Goal: Book appointment/travel/reservation

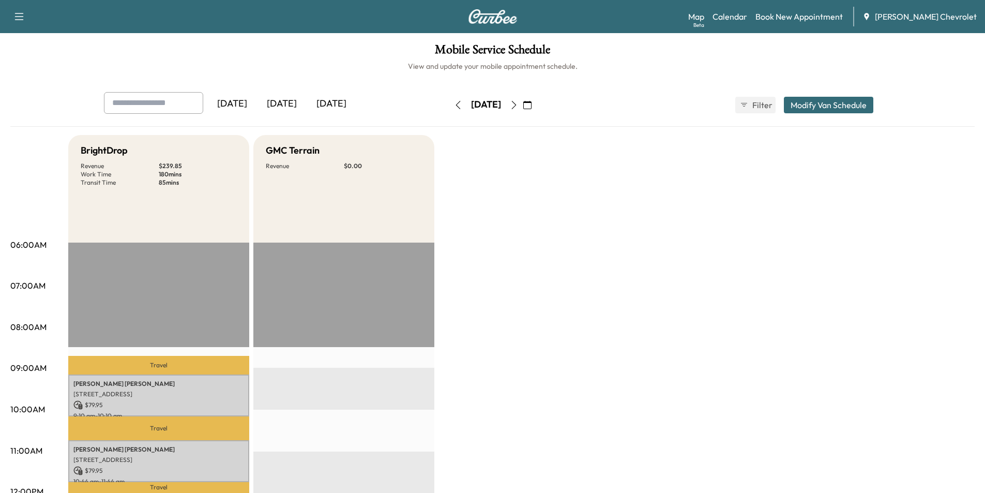
scroll to position [52, 0]
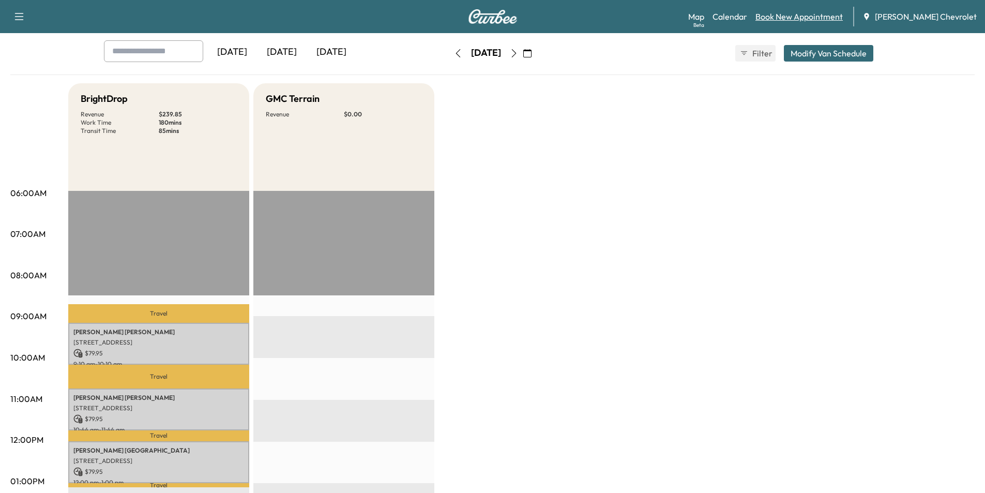
click at [825, 17] on link "Book New Appointment" at bounding box center [798, 16] width 87 height 12
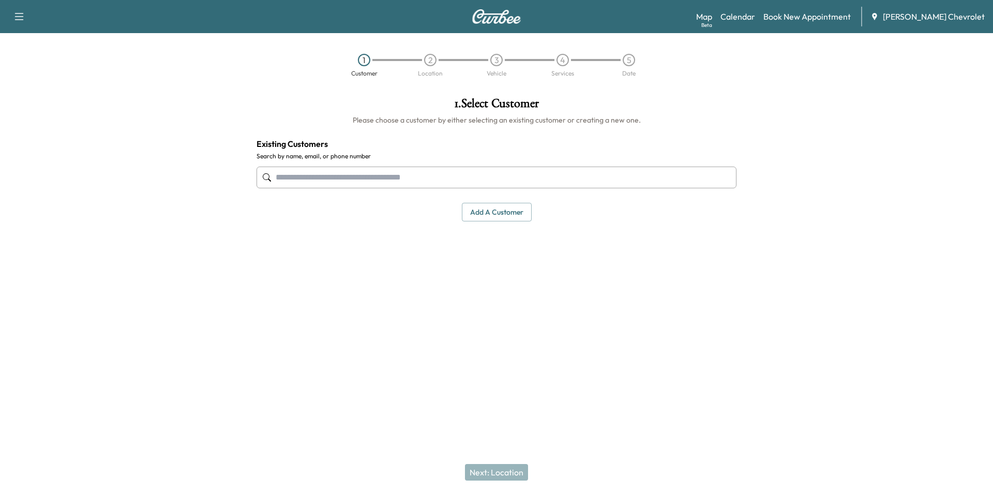
paste input "**********"
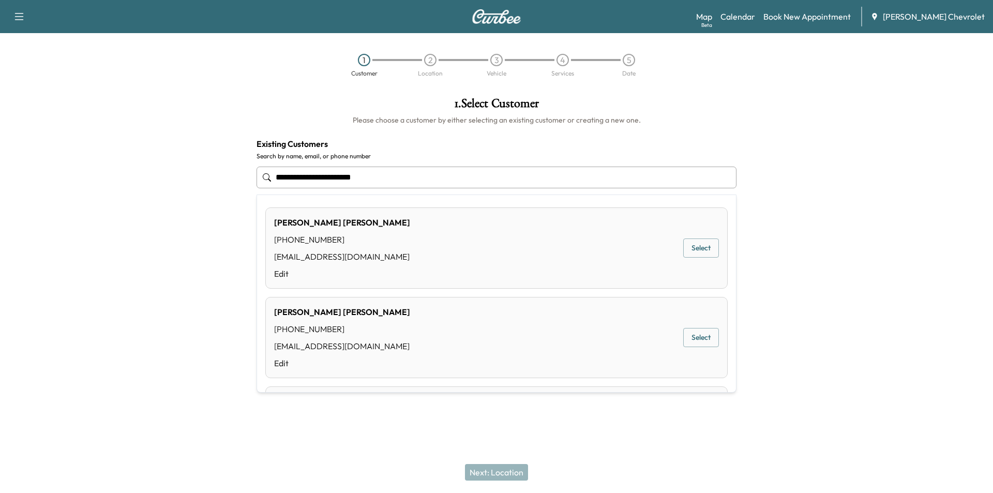
click at [696, 341] on button "Select" at bounding box center [701, 337] width 36 height 19
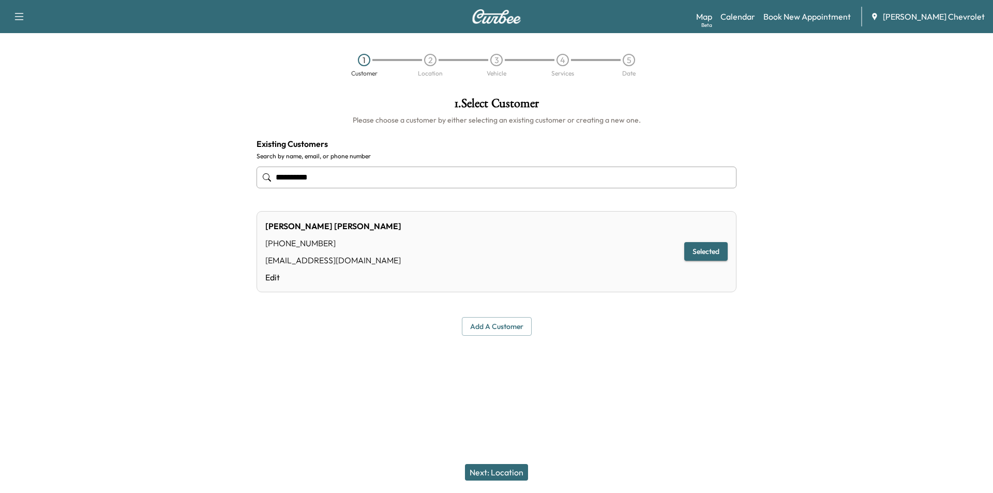
type input "**********"
click at [492, 469] on button "Next: Location" at bounding box center [496, 472] width 63 height 17
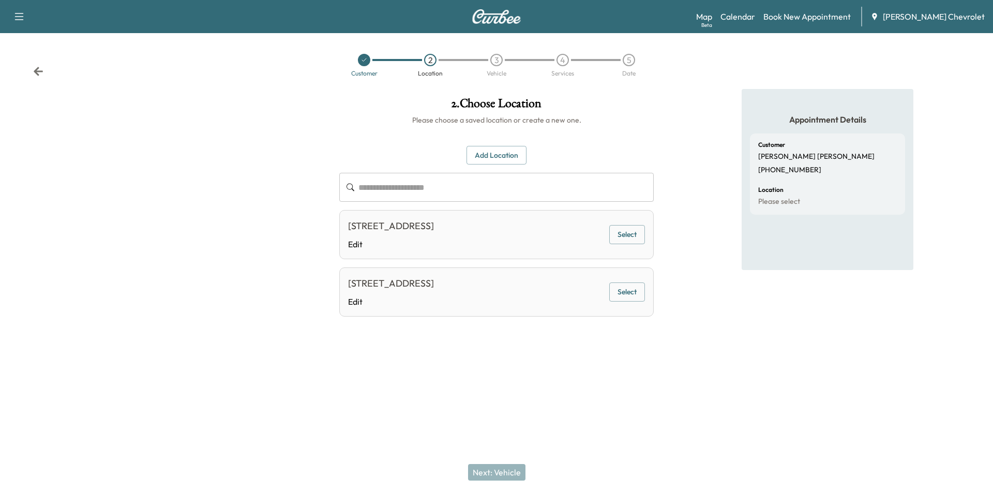
click at [634, 232] on button "Select" at bounding box center [627, 234] width 36 height 19
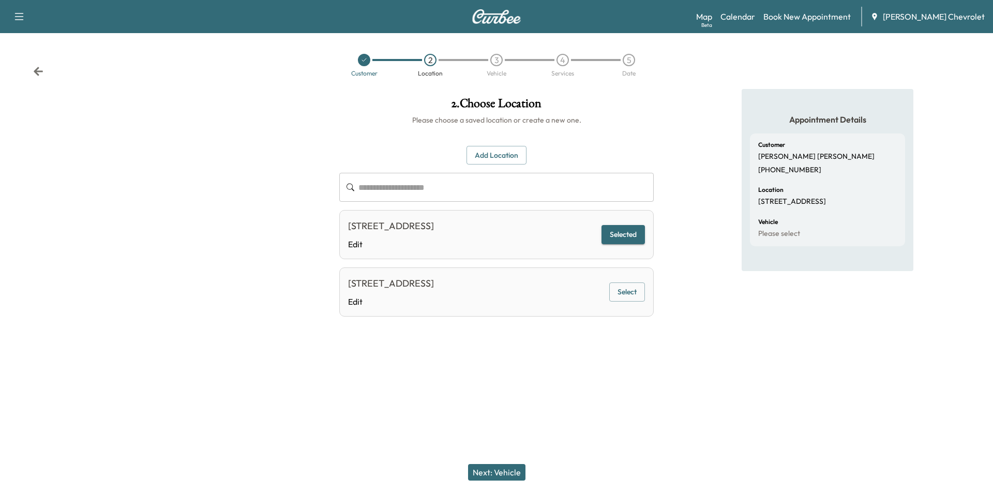
click at [483, 473] on button "Next: Vehicle" at bounding box center [496, 472] width 57 height 17
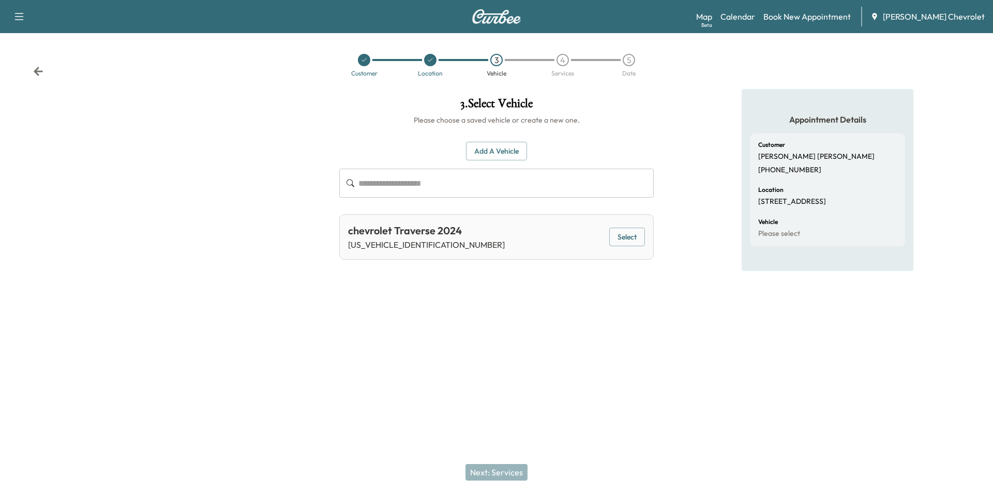
click at [620, 238] on button "Select" at bounding box center [627, 236] width 36 height 19
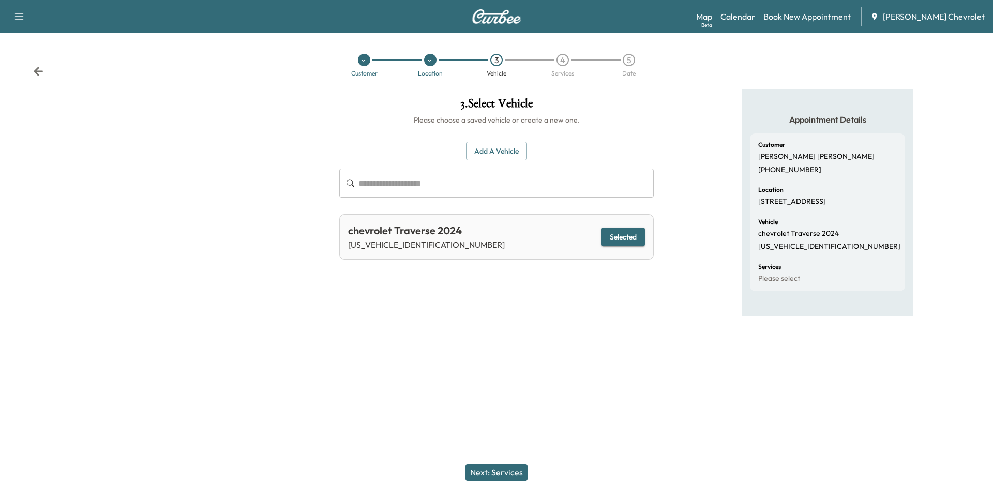
click at [500, 465] on button "Next: Services" at bounding box center [496, 472] width 62 height 17
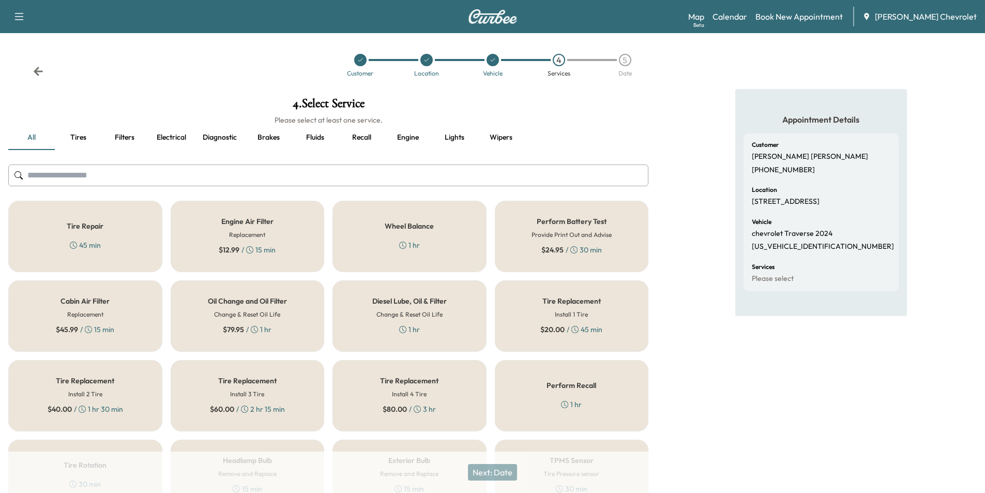
click at [259, 324] on div "$ 79.95 / 1 hr" at bounding box center [247, 329] width 49 height 10
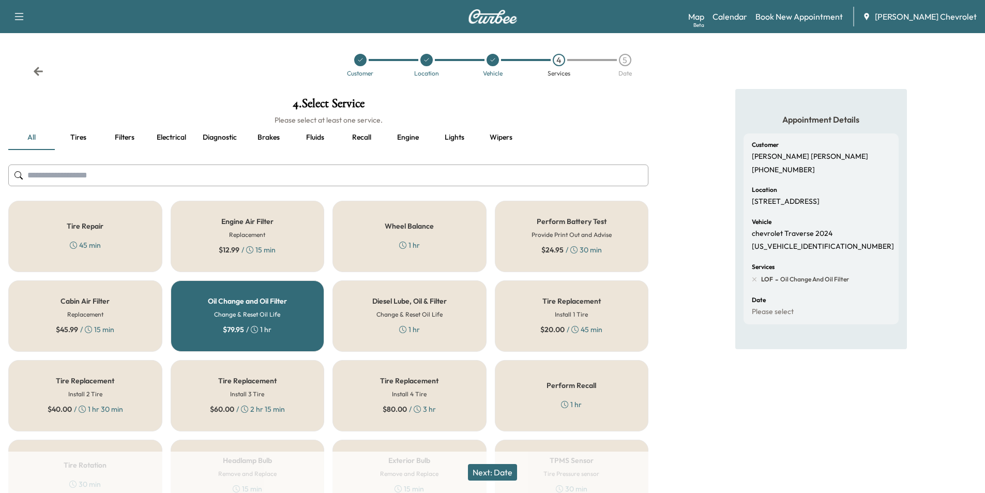
click at [513, 472] on button "Next: Date" at bounding box center [492, 472] width 49 height 17
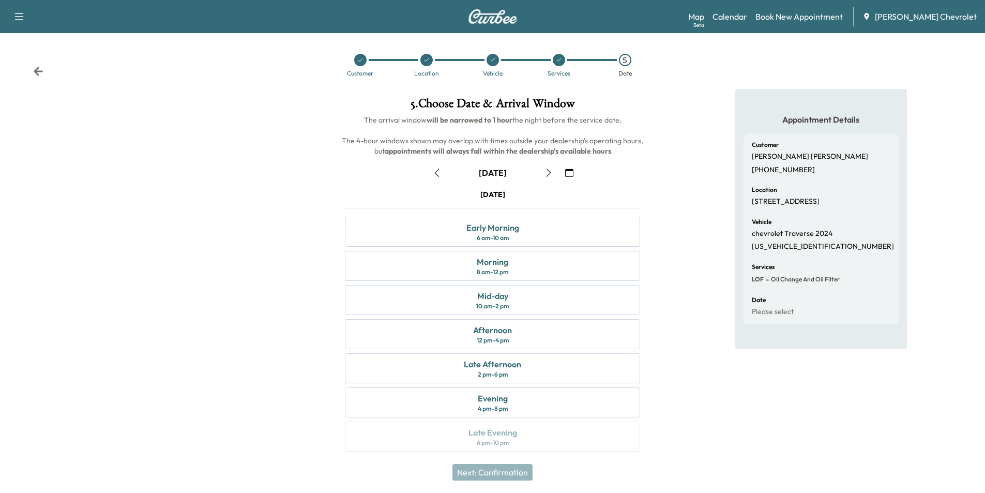
click at [547, 173] on icon "button" at bounding box center [548, 173] width 8 height 8
click at [529, 341] on div "Afternoon 12 pm - 4 pm" at bounding box center [492, 334] width 295 height 30
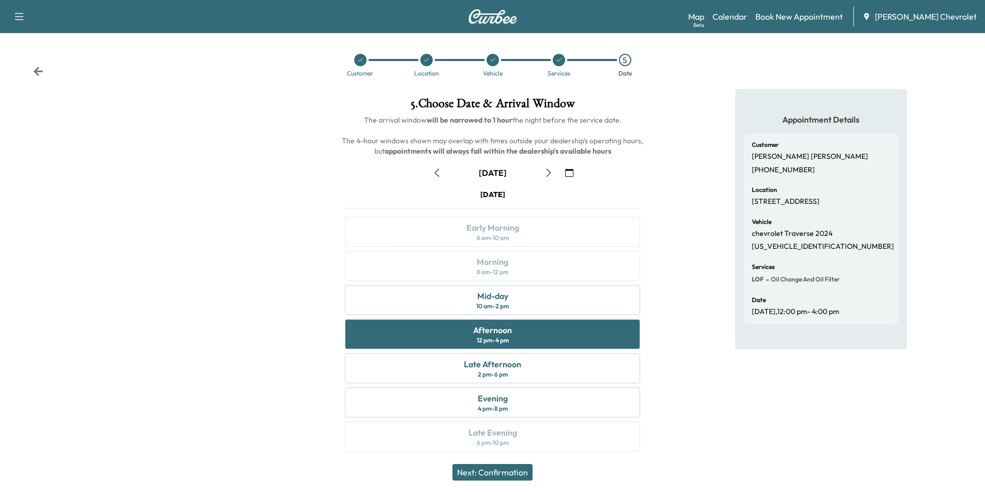
click at [524, 469] on button "Next: Confirmation" at bounding box center [492, 472] width 80 height 17
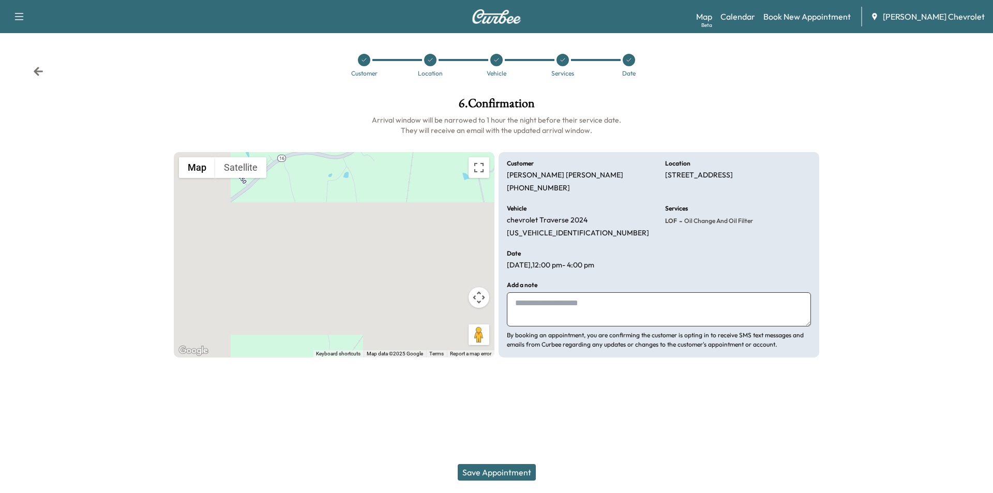
click at [506, 471] on button "Save Appointment" at bounding box center [496, 472] width 78 height 17
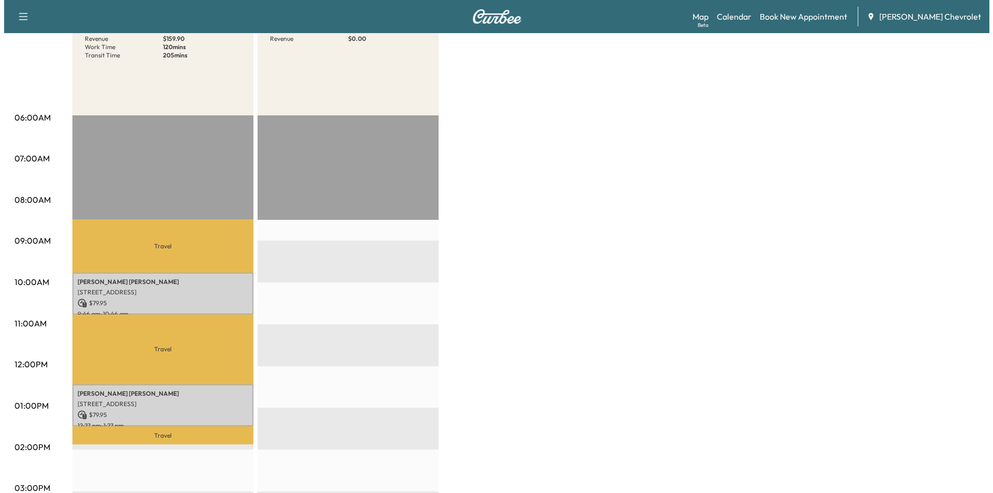
scroll to position [155, 0]
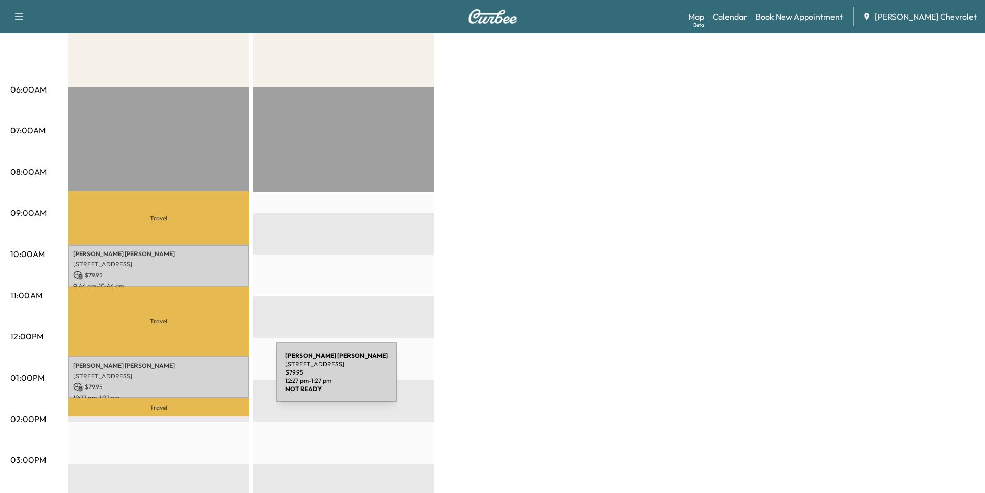
click at [199, 378] on div "[PERSON_NAME] [STREET_ADDRESS] $ 79.95 12:27 pm - 1:27 pm" at bounding box center [158, 377] width 181 height 42
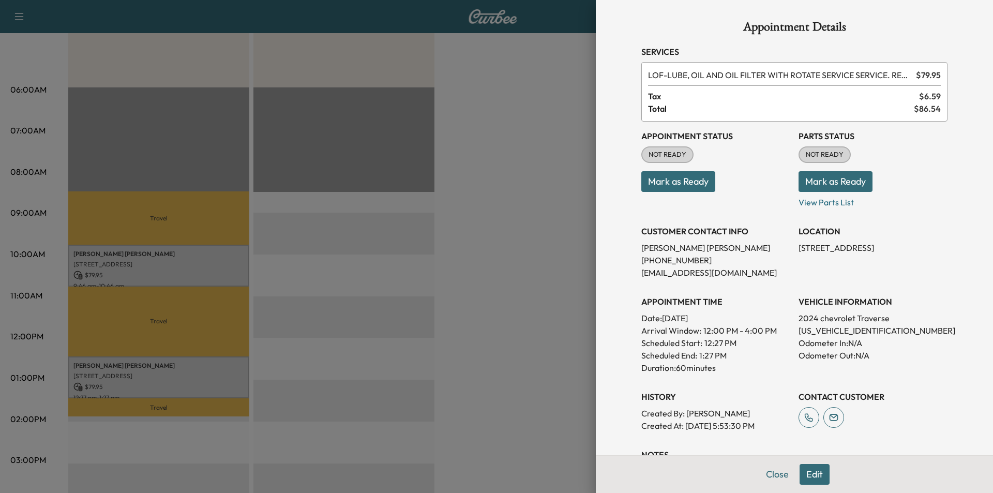
click at [811, 479] on button "Edit" at bounding box center [814, 474] width 30 height 21
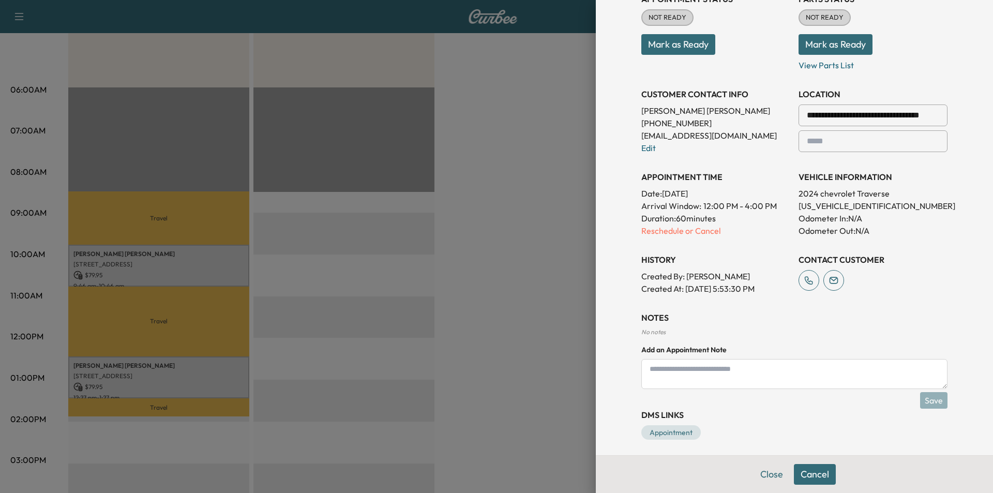
scroll to position [164, 0]
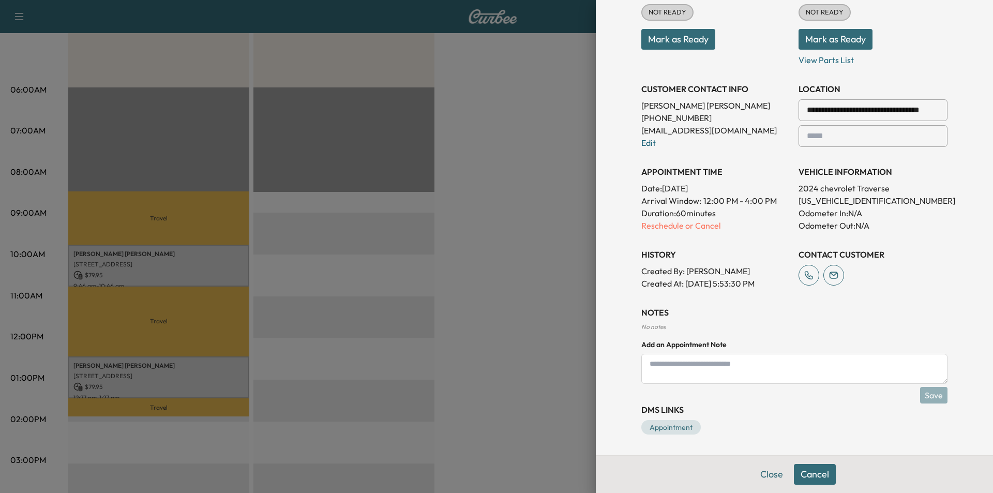
click at [678, 372] on textarea at bounding box center [794, 369] width 306 height 30
type textarea "*"
click at [727, 360] on textarea "**********" at bounding box center [794, 369] width 306 height 30
click at [890, 369] on textarea "**********" at bounding box center [794, 369] width 306 height 30
type textarea "**********"
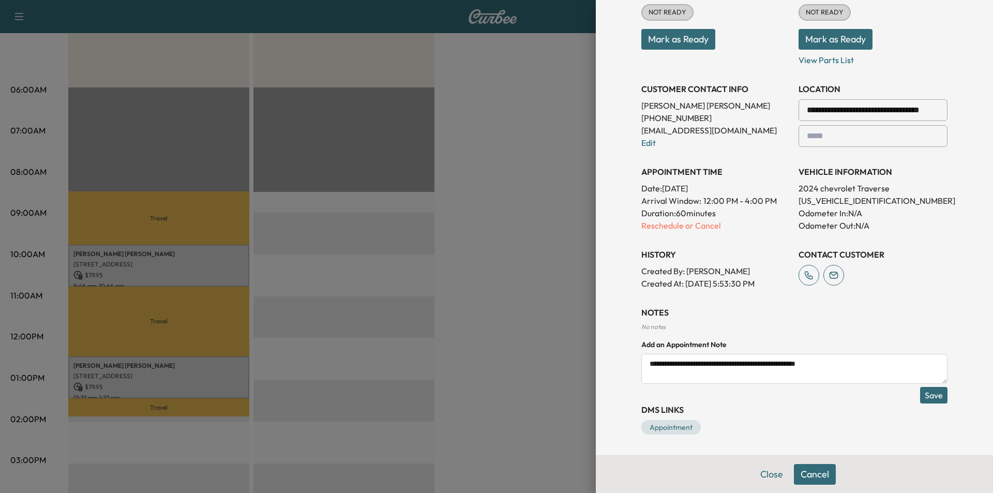
click at [930, 394] on button "Save" at bounding box center [933, 395] width 27 height 17
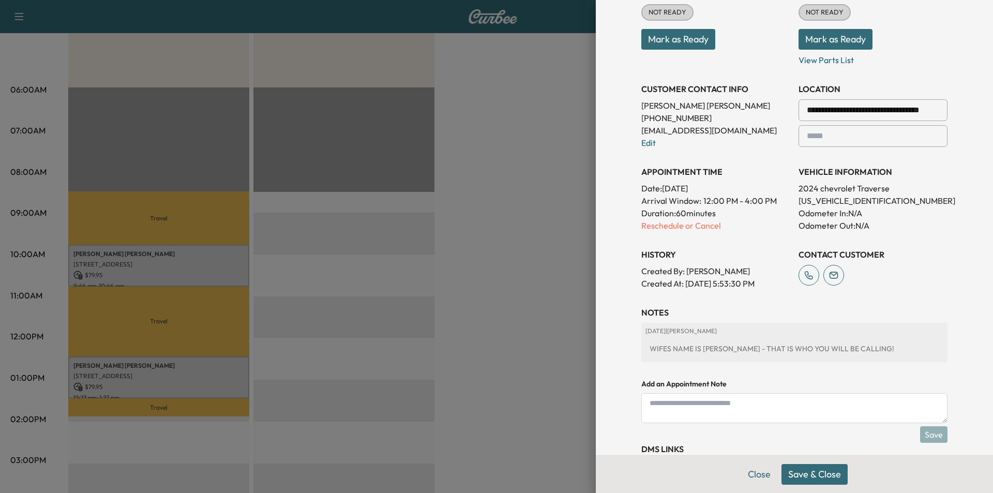
click at [811, 468] on button "Save & Close" at bounding box center [814, 474] width 66 height 21
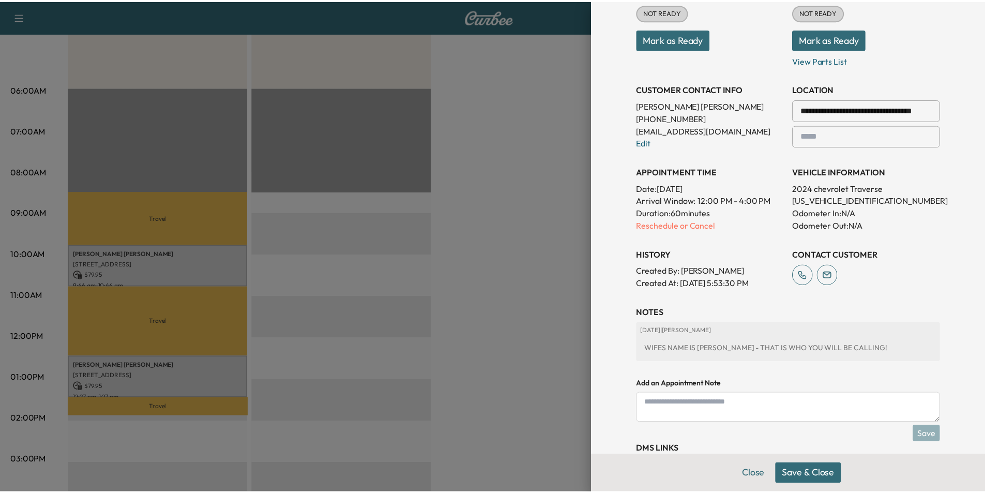
scroll to position [142, 0]
